Goal: Information Seeking & Learning: Learn about a topic

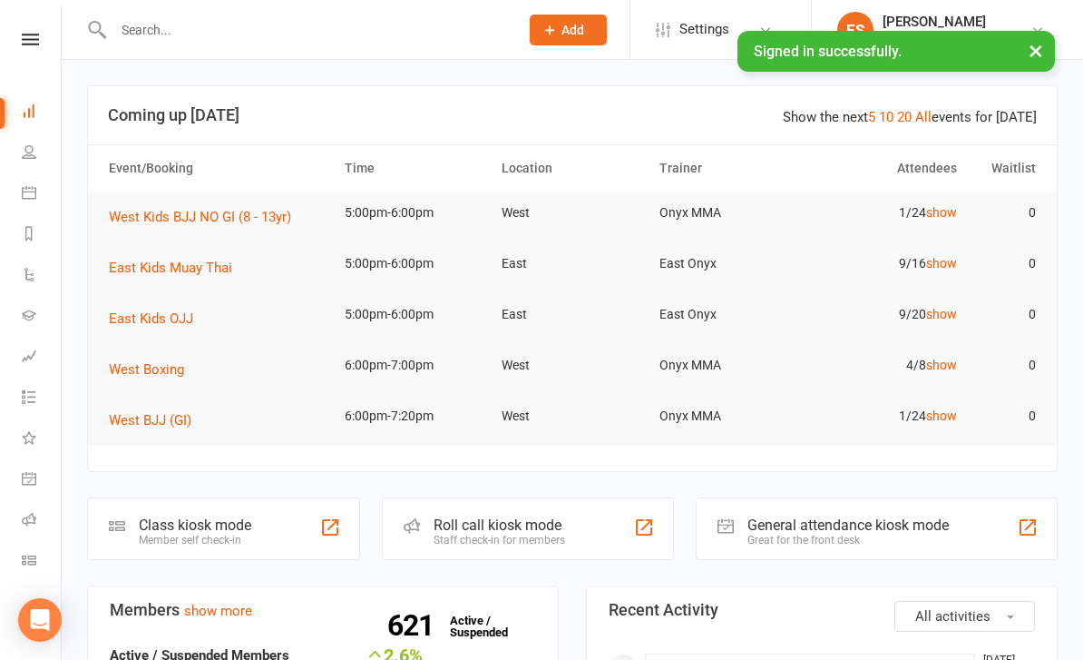
click at [32, 205] on link "Calendar" at bounding box center [42, 194] width 41 height 41
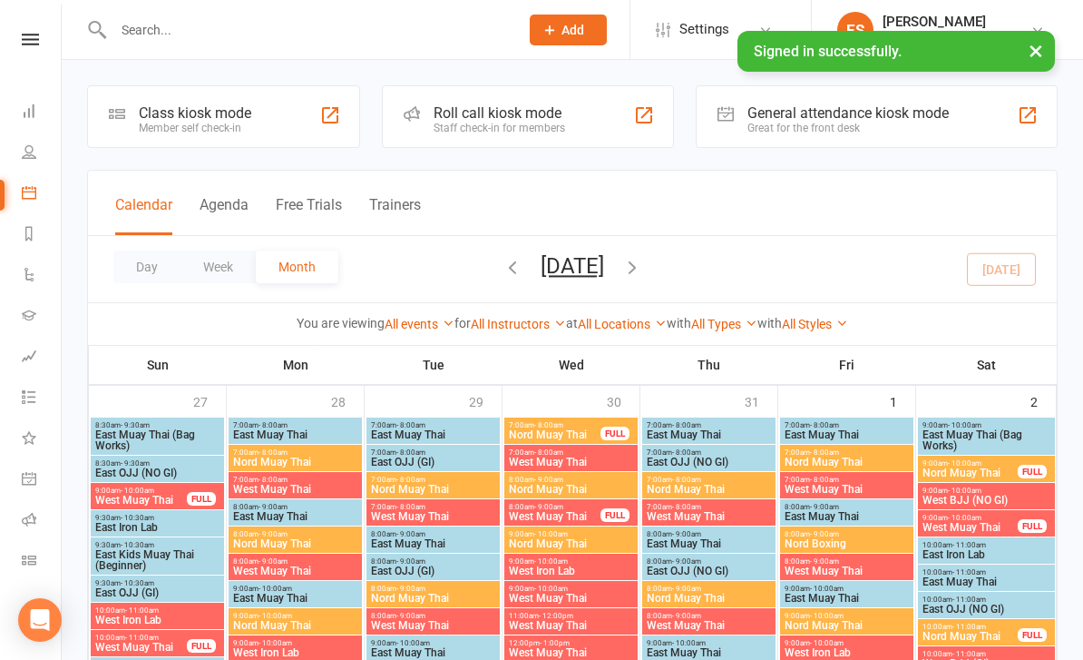
click at [142, 270] on button "Day" at bounding box center [146, 266] width 67 height 33
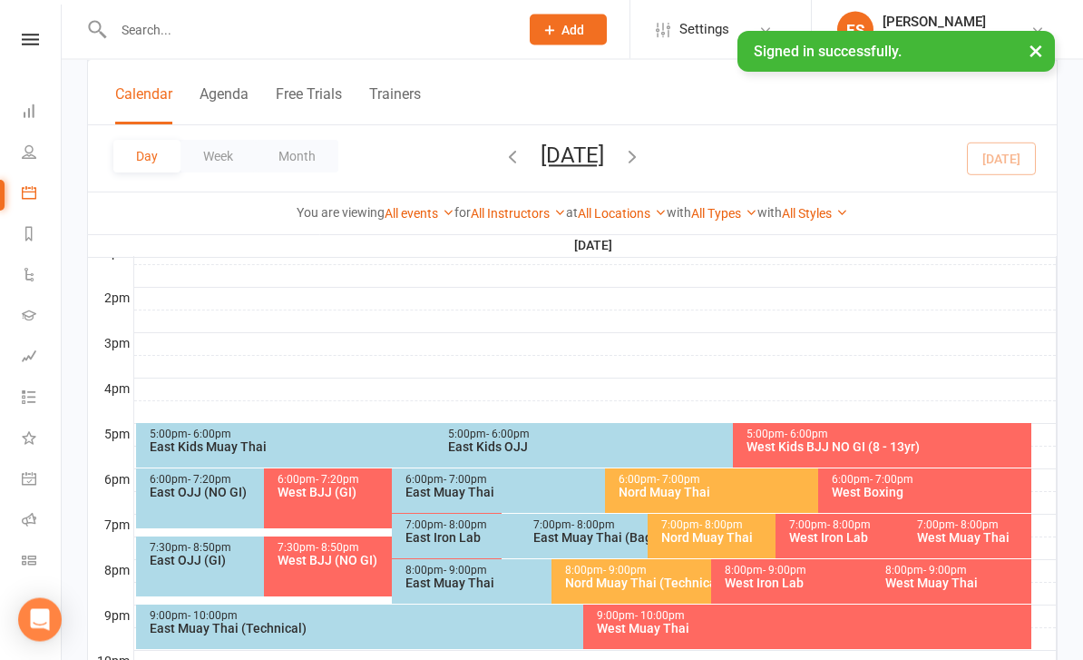
click at [198, 455] on div "5:00pm - 6:00pm East Kids Muay Thai" at bounding box center [425, 446] width 579 height 44
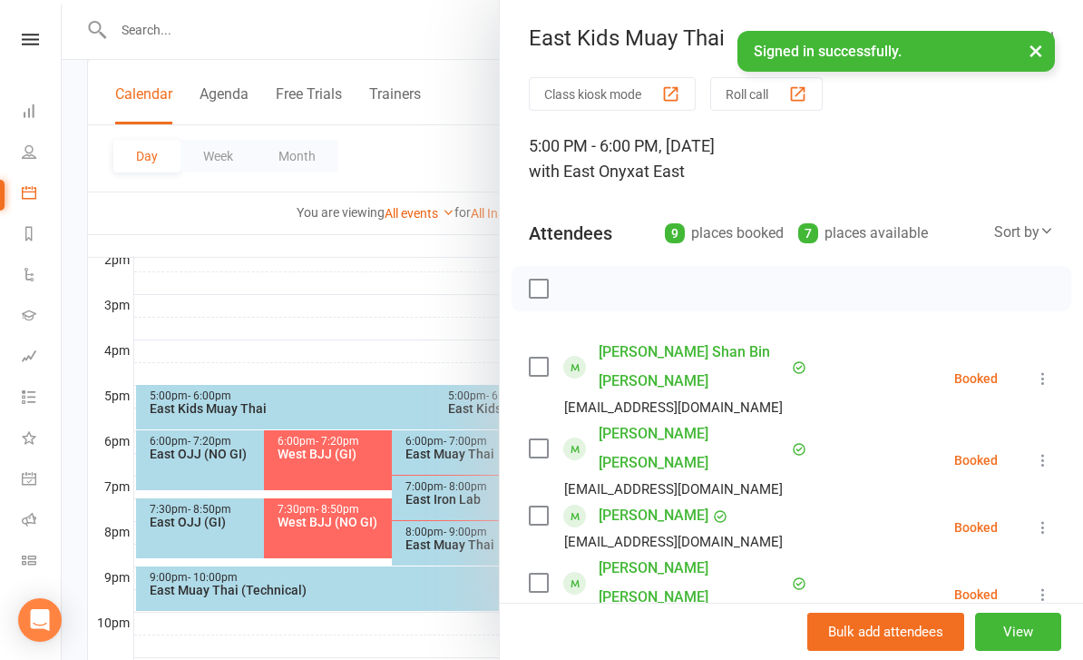
click at [1033, 45] on button "×" at bounding box center [1036, 50] width 33 height 39
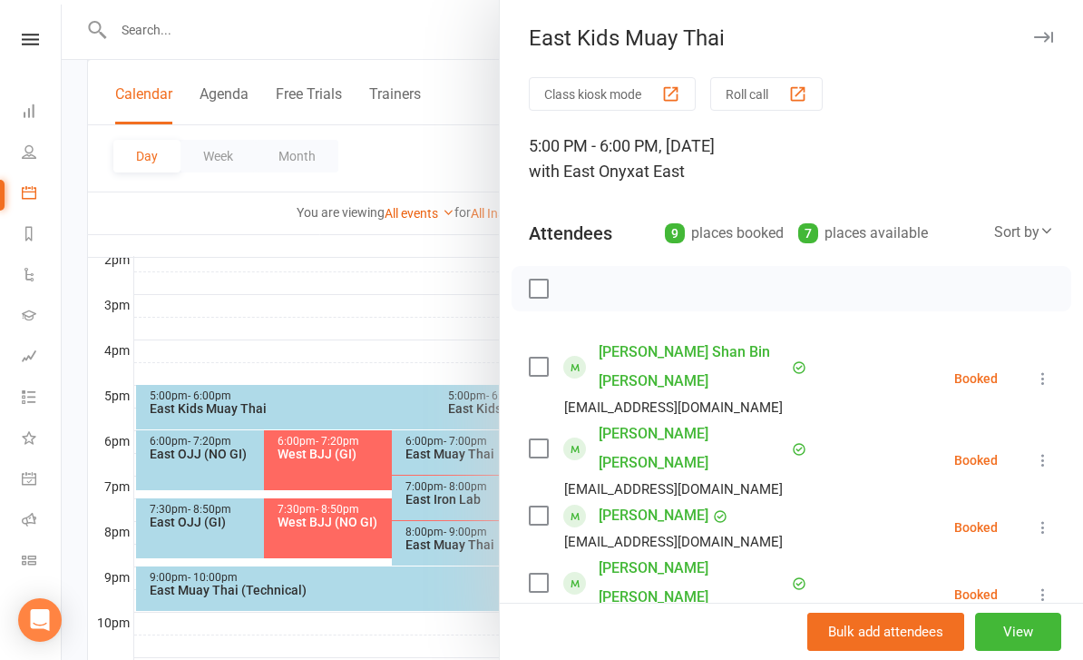
click at [167, 292] on div at bounding box center [573, 330] width 1022 height 660
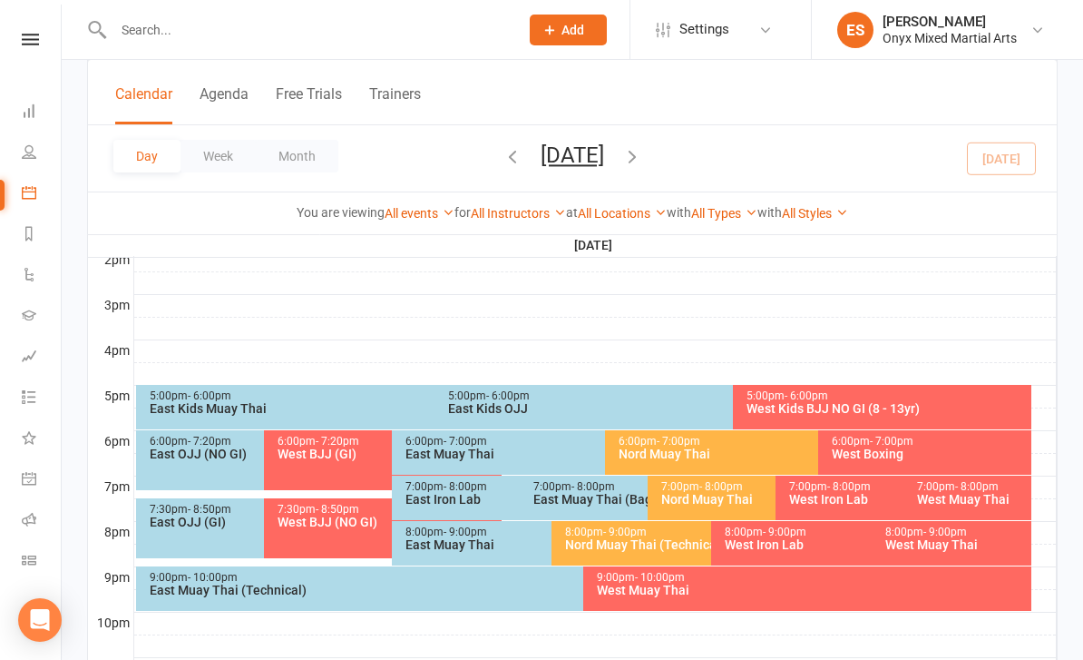
click at [427, 456] on div "East Muay Thai" at bounding box center [601, 453] width 392 height 13
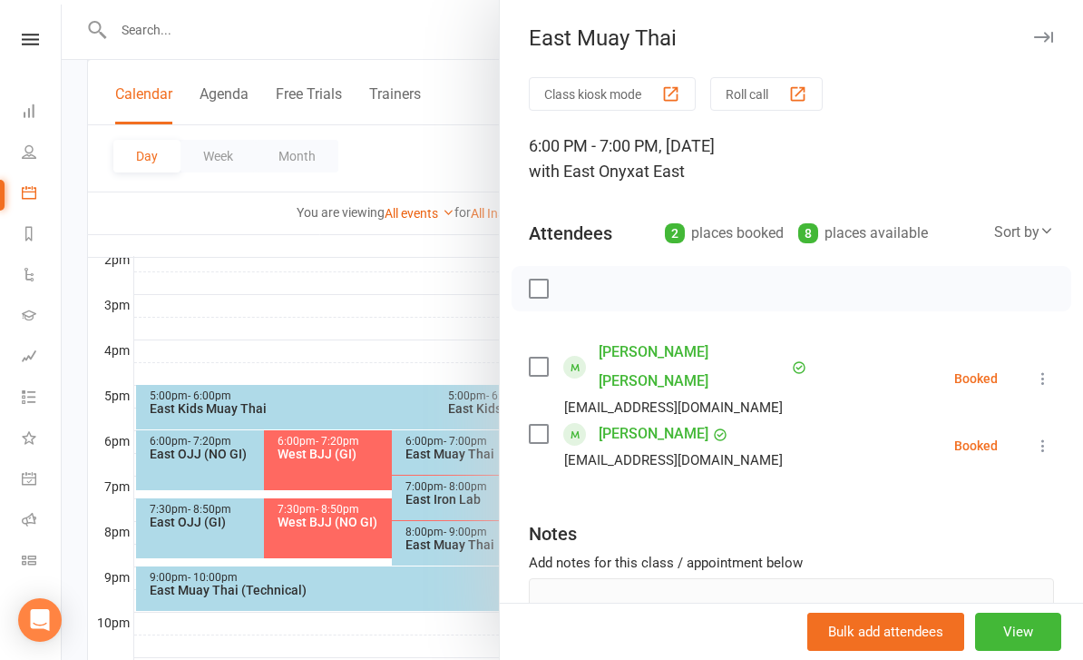
click at [176, 312] on div at bounding box center [573, 330] width 1022 height 660
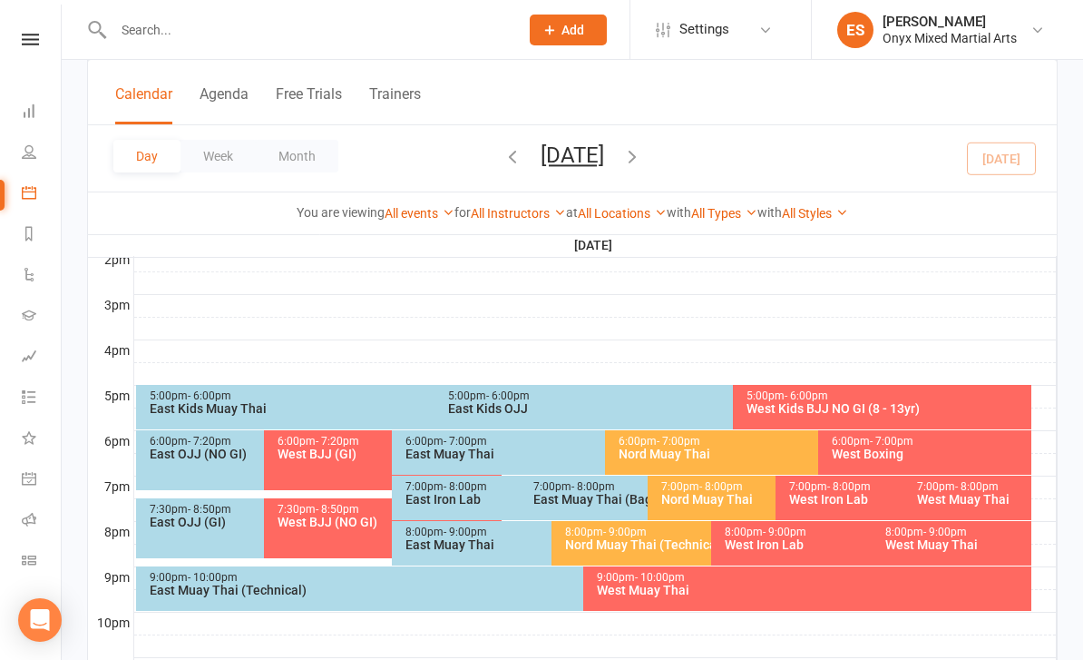
click at [567, 502] on div "East Muay Thai (Bag Works)" at bounding box center [643, 499] width 221 height 13
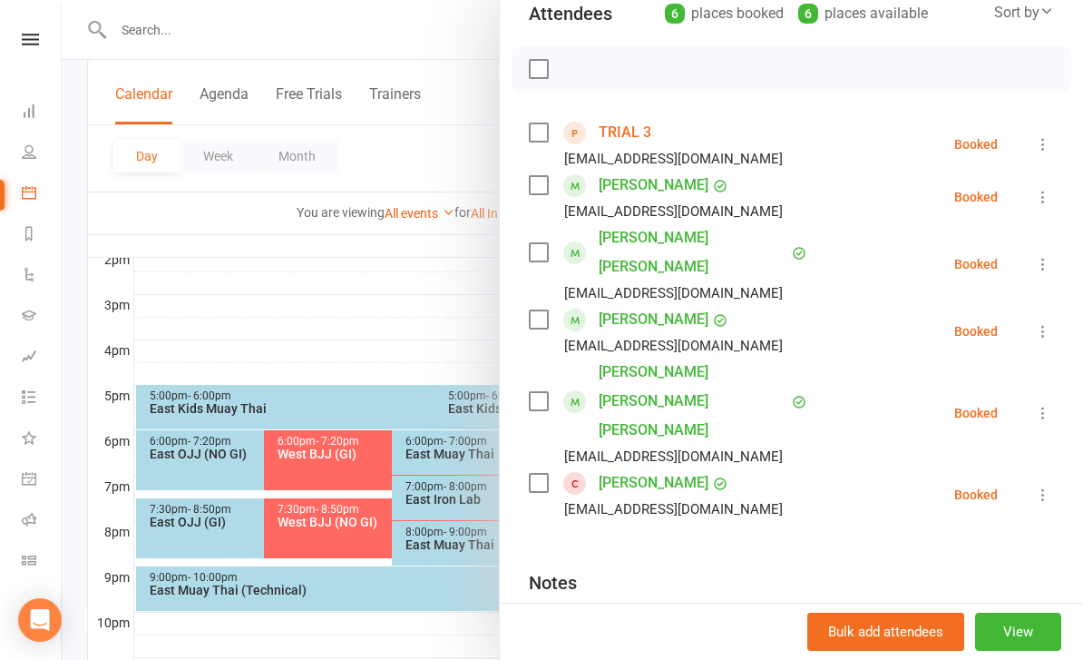
scroll to position [221, 0]
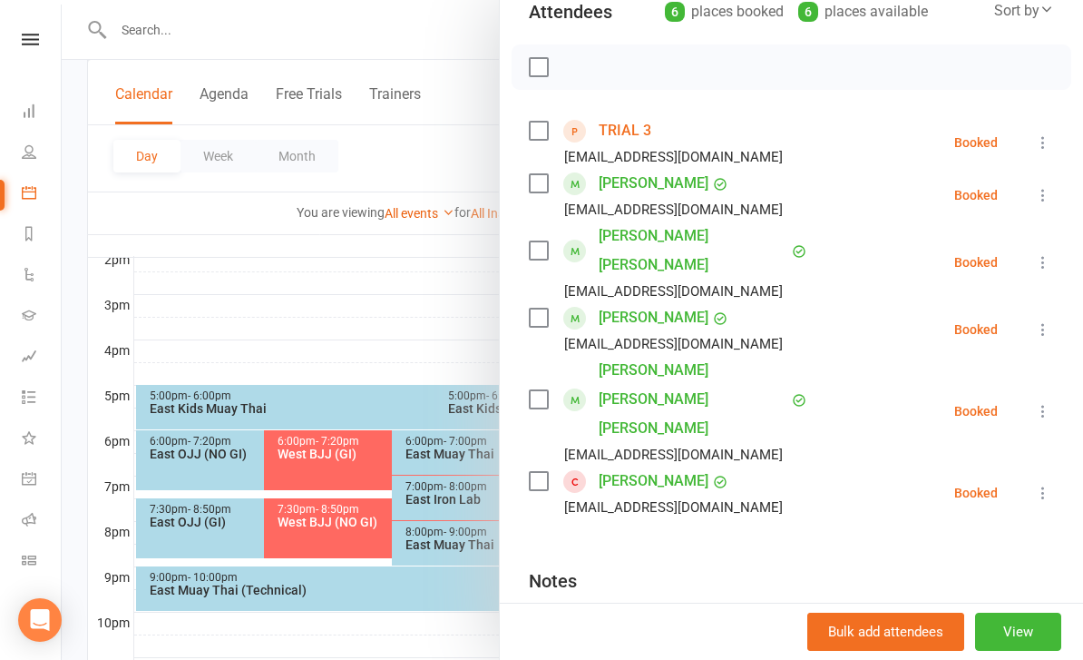
click at [301, 291] on div at bounding box center [573, 330] width 1022 height 660
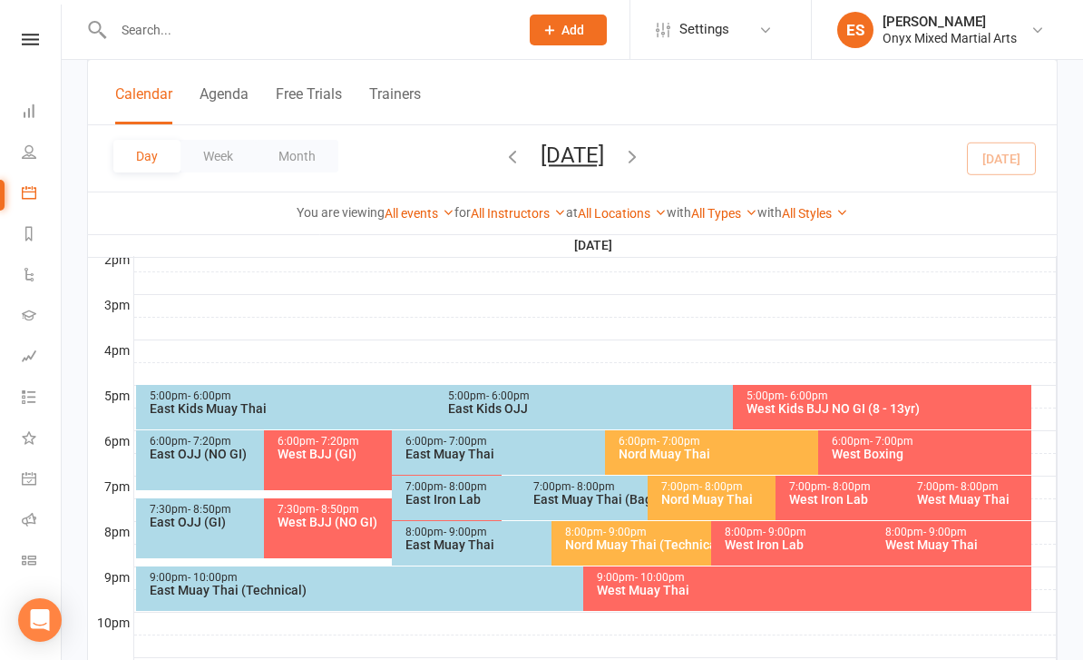
click at [478, 538] on div "East Muay Thai" at bounding box center [548, 544] width 286 height 13
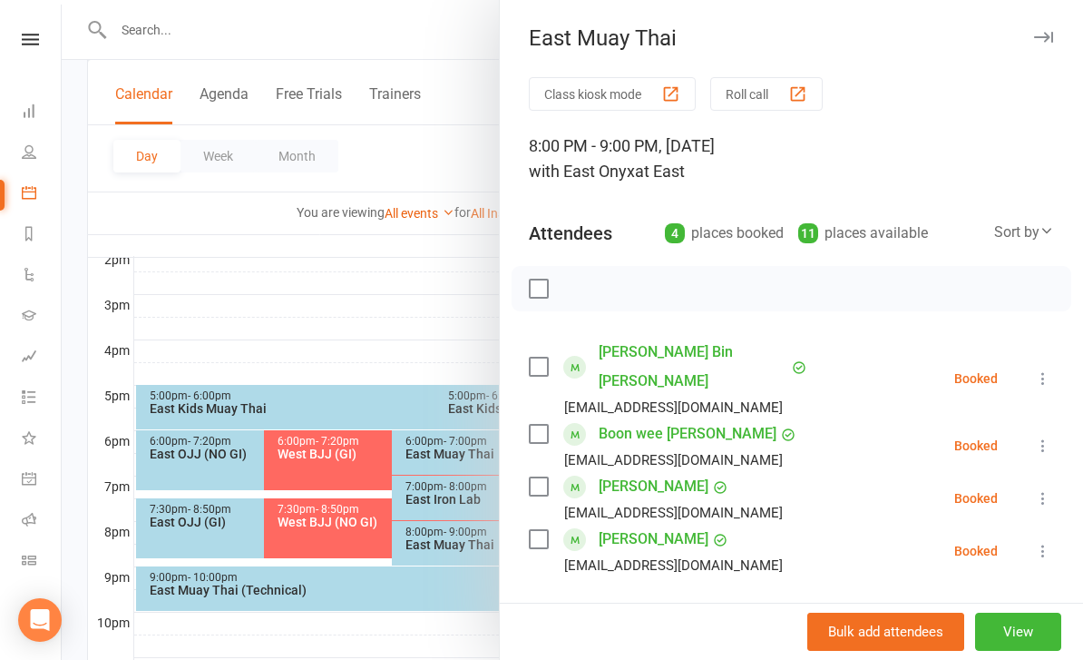
click at [629, 360] on link "[PERSON_NAME] Bin [PERSON_NAME]" at bounding box center [693, 367] width 189 height 58
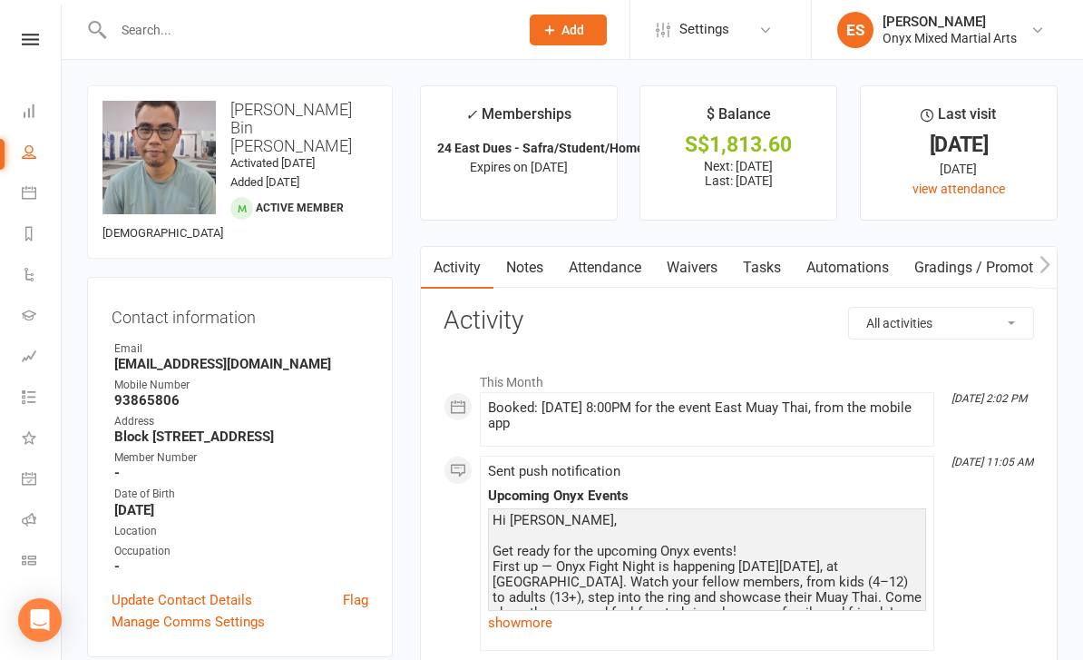
click at [29, 192] on icon at bounding box center [29, 192] width 15 height 15
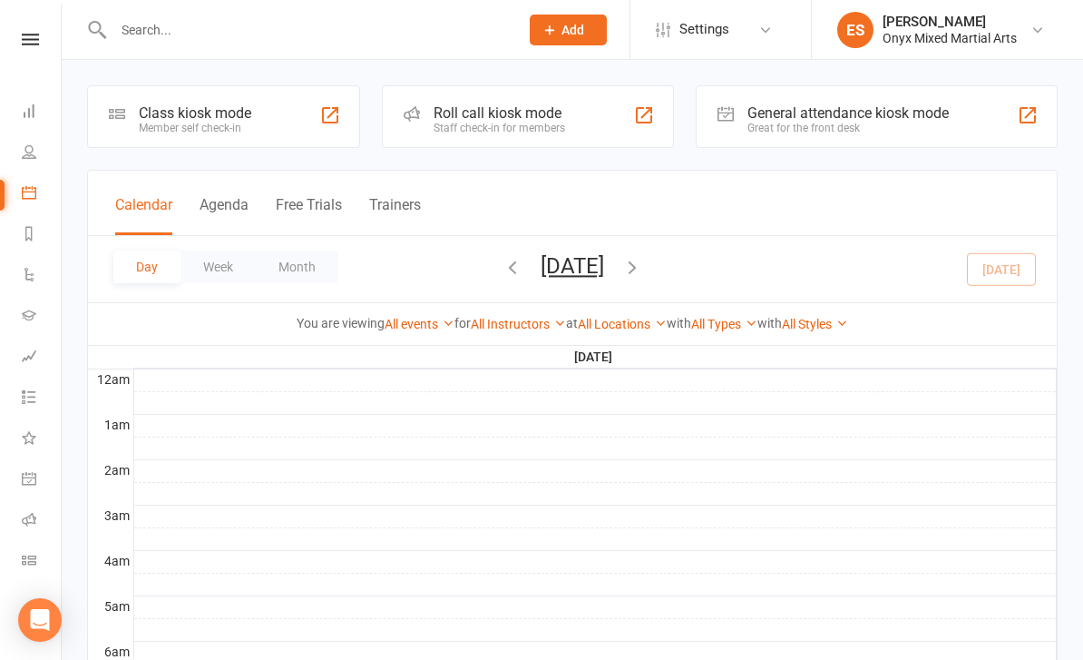
click at [27, 166] on link "People" at bounding box center [42, 153] width 41 height 41
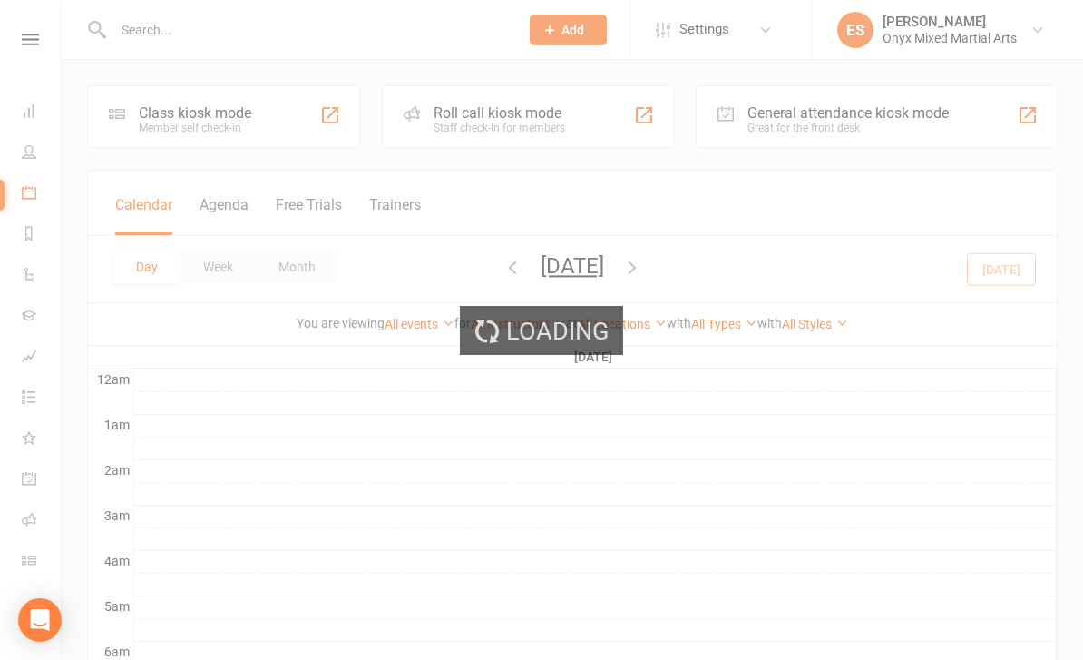
select select "100"
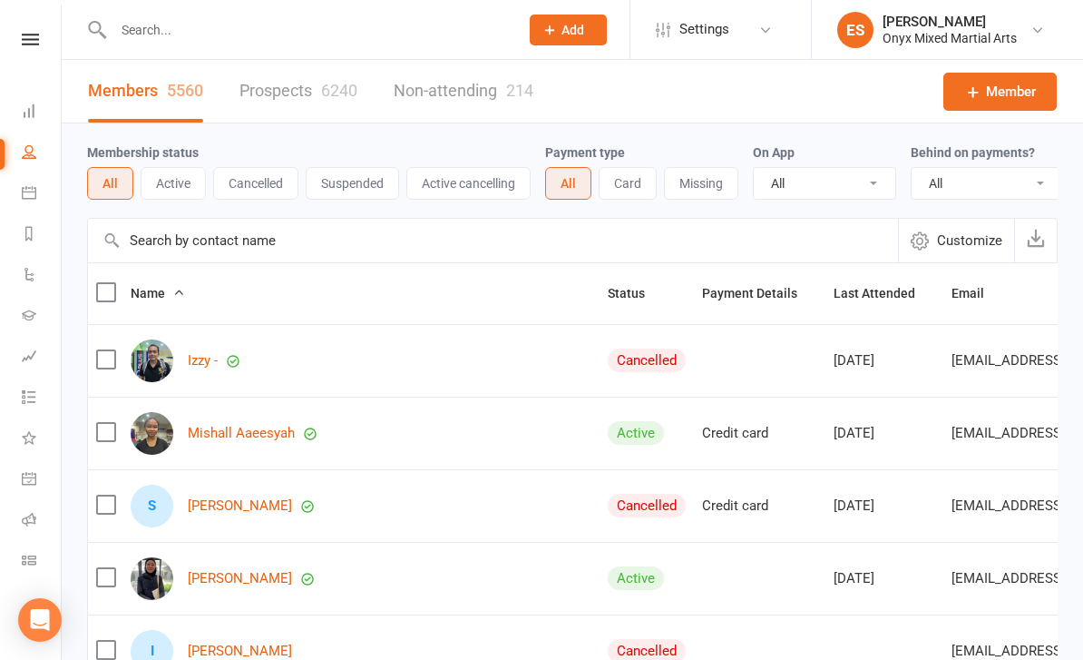
click at [28, 196] on icon at bounding box center [29, 192] width 15 height 15
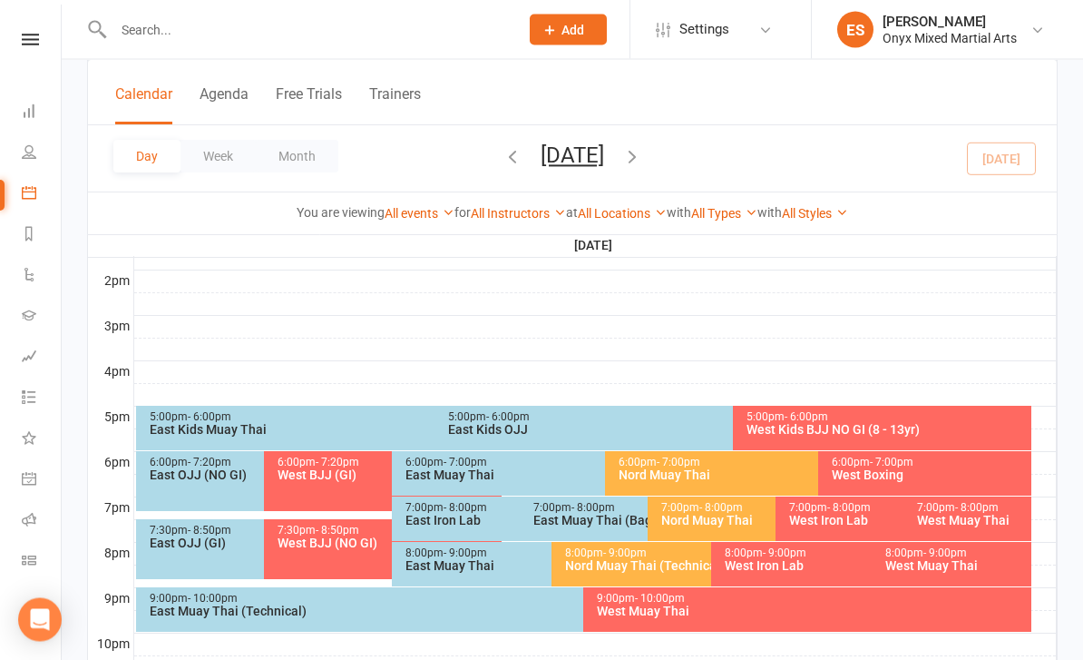
scroll to position [808, 0]
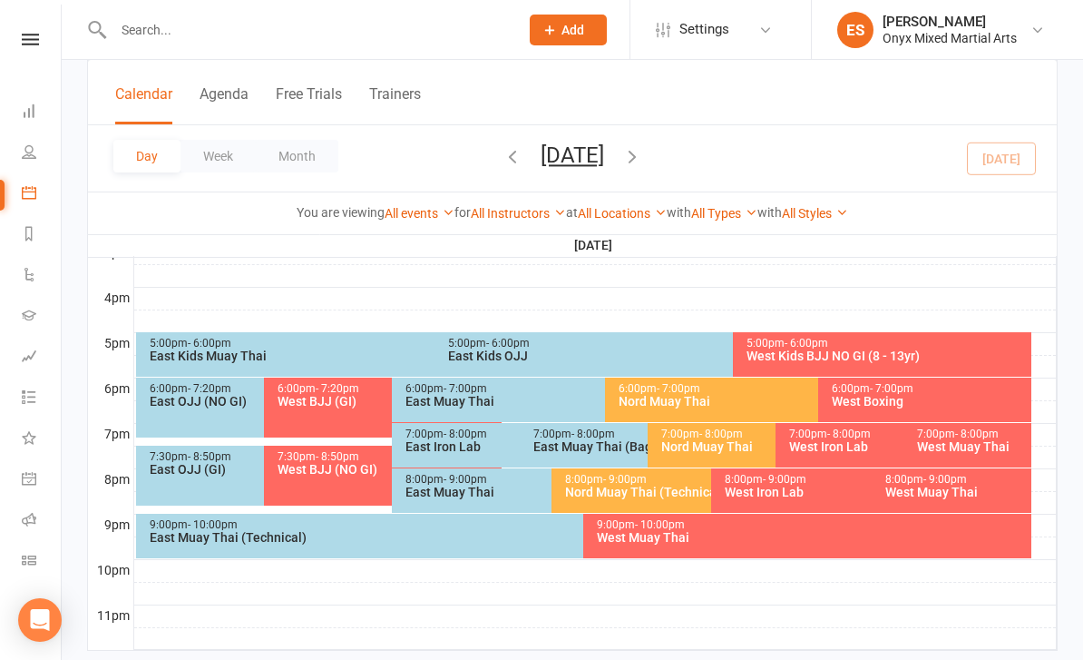
click at [245, 527] on div "9:00pm - 10:00pm" at bounding box center [580, 525] width 862 height 12
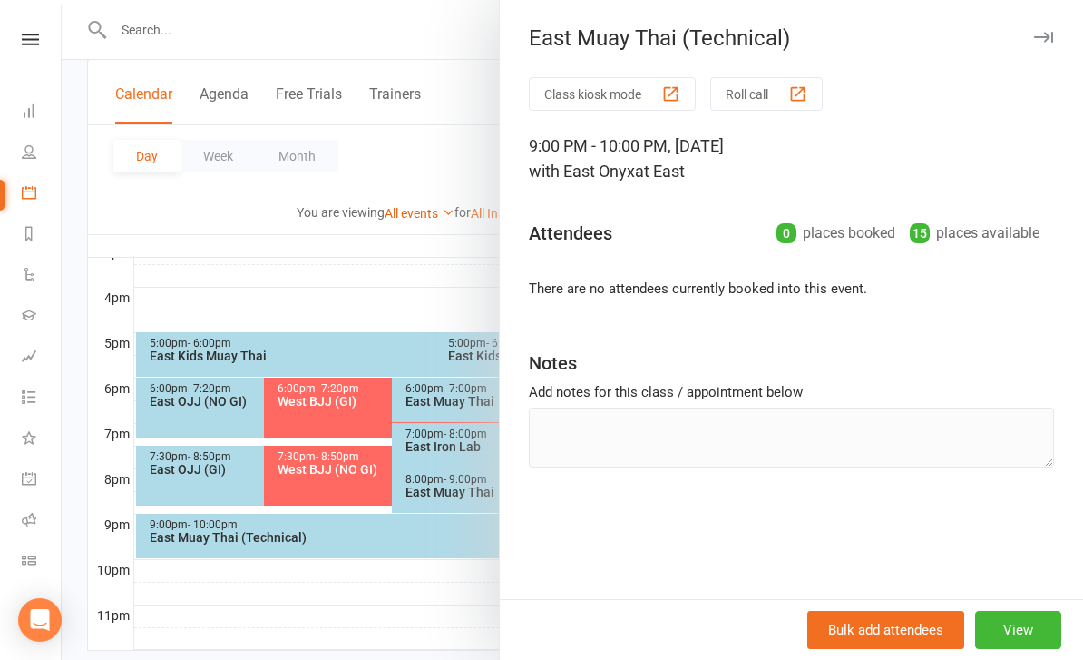
click at [179, 256] on div at bounding box center [573, 330] width 1022 height 660
